Goal: Book appointment/travel/reservation

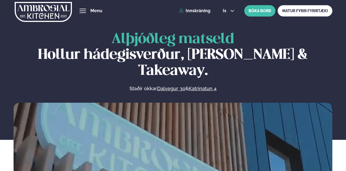
scroll to position [233, 0]
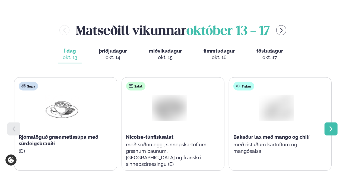
click at [331, 126] on icon at bounding box center [330, 129] width 7 height 7
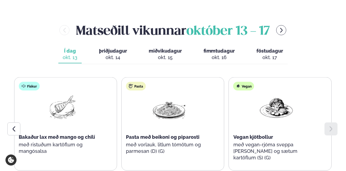
click at [331, 126] on icon at bounding box center [330, 129] width 7 height 7
click at [105, 46] on button "þriðjudagur þri. okt. 14" at bounding box center [113, 55] width 37 height 18
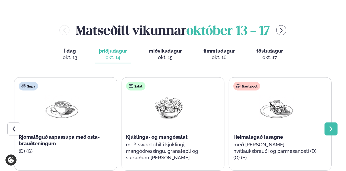
click at [329, 126] on icon at bounding box center [330, 129] width 7 height 7
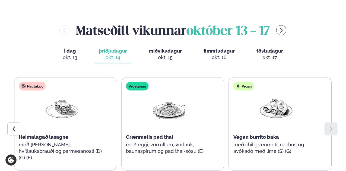
click at [168, 54] on div "okt. 15" at bounding box center [165, 57] width 33 height 7
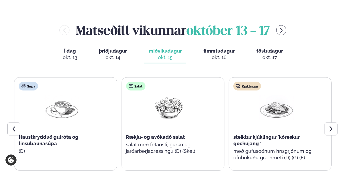
click at [218, 48] on span "fimmtudagur" at bounding box center [218, 51] width 31 height 6
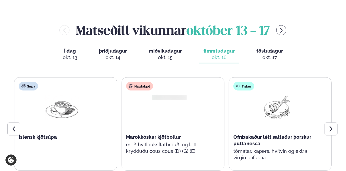
click at [118, 48] on span "þriðjudagur" at bounding box center [113, 51] width 28 height 6
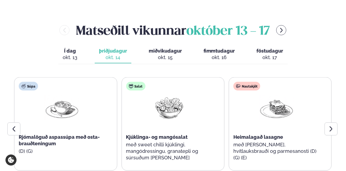
click at [168, 54] on div "okt. 15" at bounding box center [165, 57] width 33 height 7
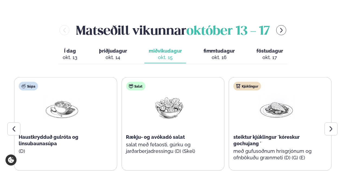
click at [217, 54] on div "okt. 16" at bounding box center [218, 57] width 31 height 7
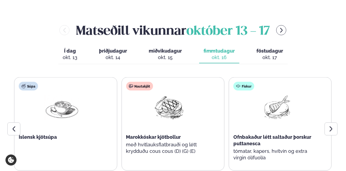
click at [265, 54] on div "okt. 17" at bounding box center [269, 57] width 27 height 7
